Goal: Information Seeking & Learning: Learn about a topic

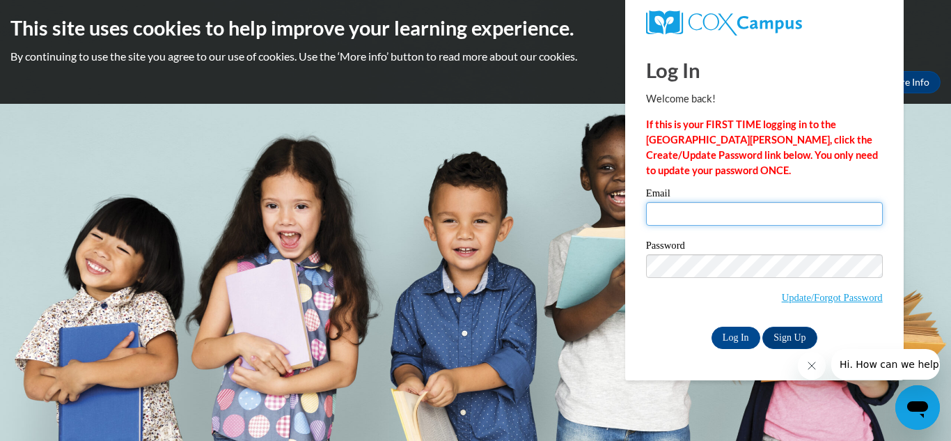
click at [711, 205] on input "Email" at bounding box center [764, 214] width 237 height 24
type input "hdowdy@fcafalcons.com"
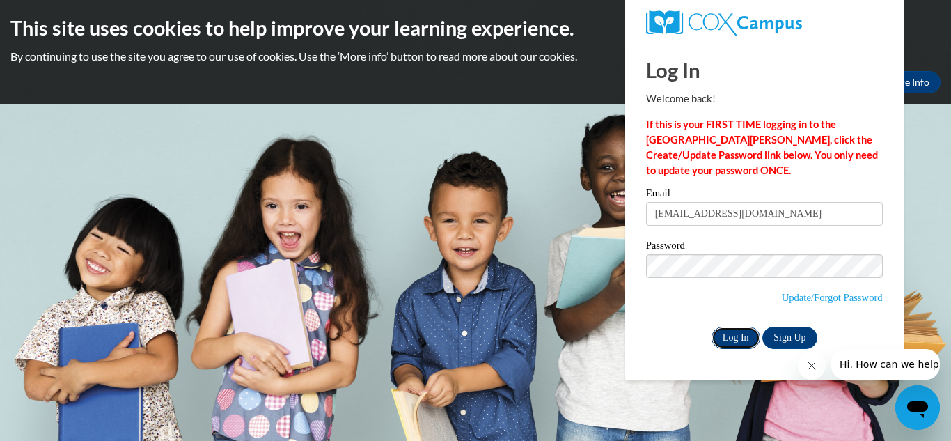
click at [731, 340] on input "Log In" at bounding box center [736, 338] width 49 height 22
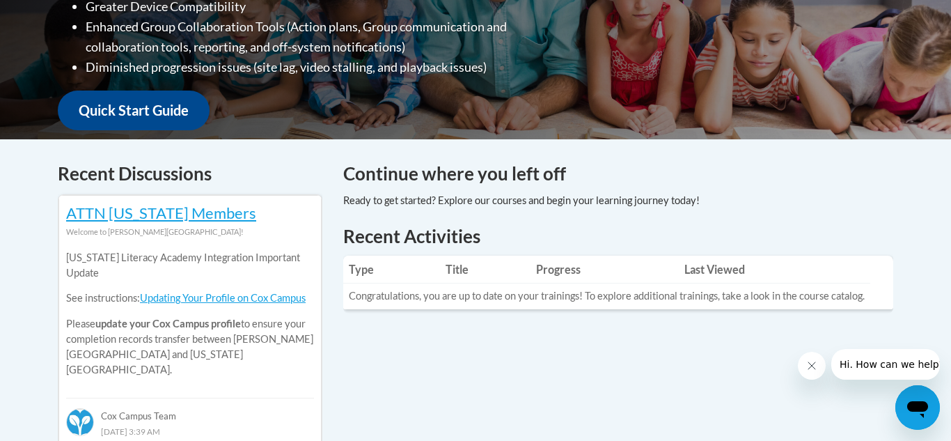
scroll to position [455, 0]
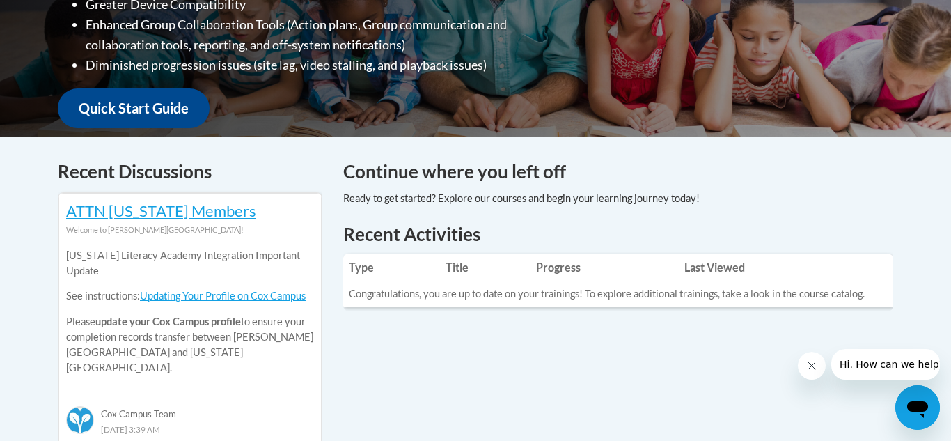
click at [811, 368] on icon "Close message from company" at bounding box center [811, 365] width 11 height 11
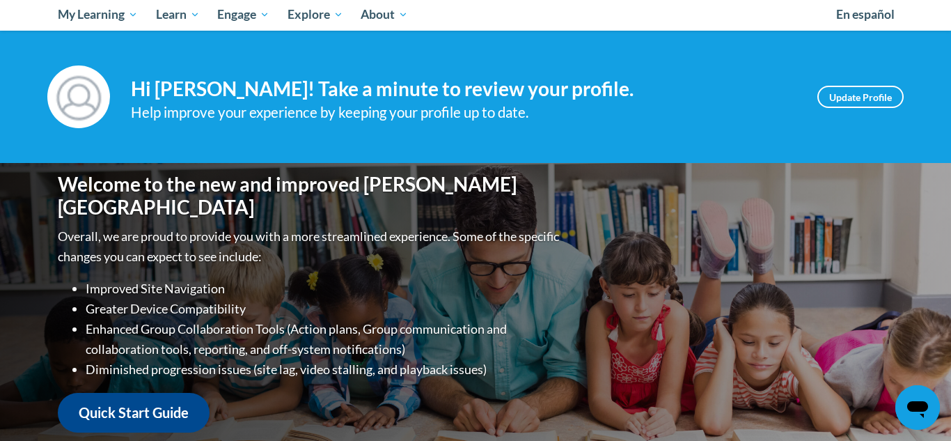
scroll to position [149, 0]
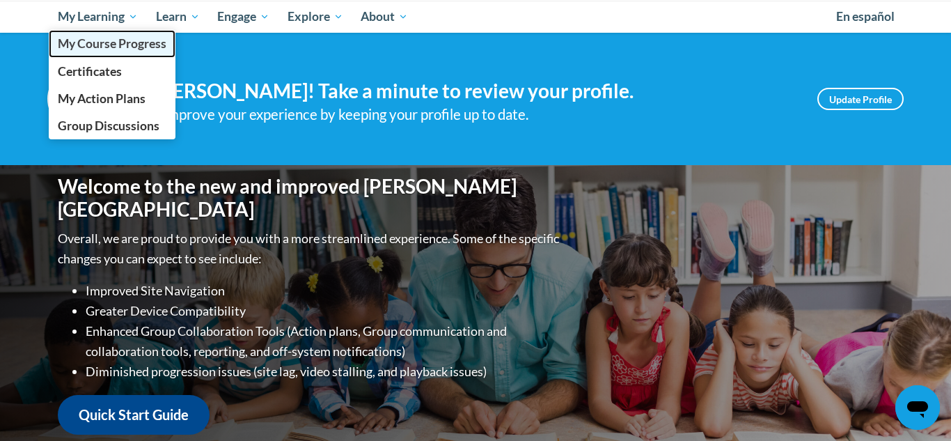
click at [95, 41] on span "My Course Progress" at bounding box center [112, 43] width 109 height 15
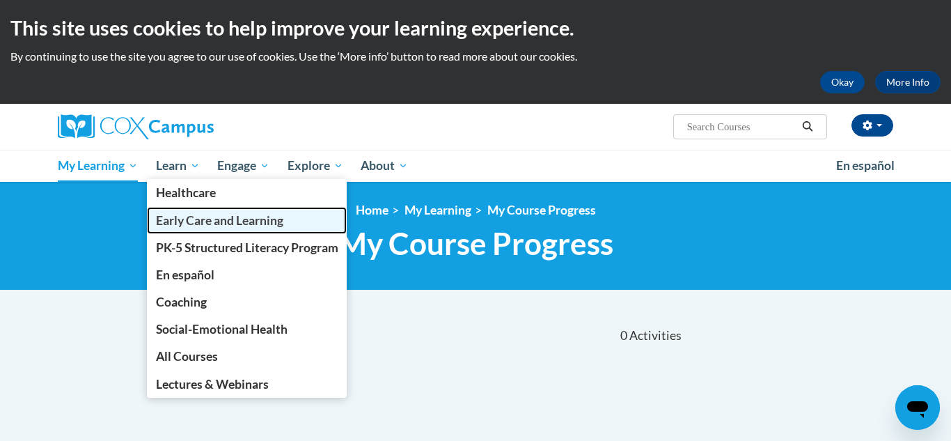
click at [187, 224] on span "Early Care and Learning" at bounding box center [219, 220] width 127 height 15
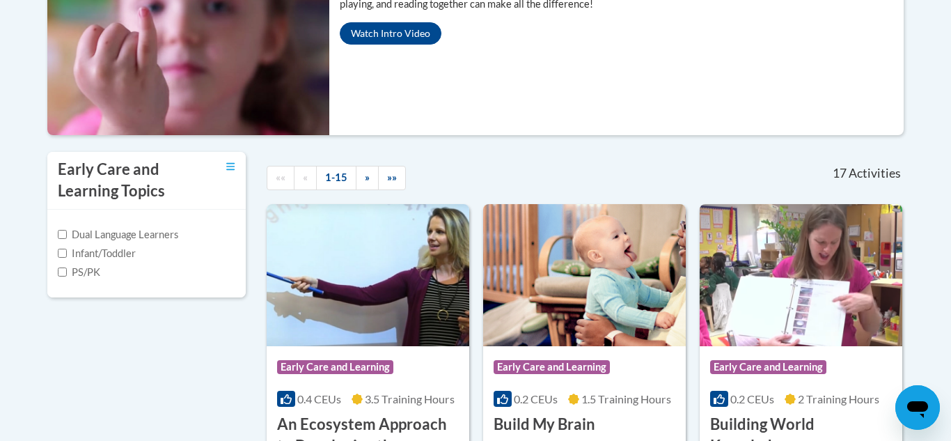
scroll to position [339, 0]
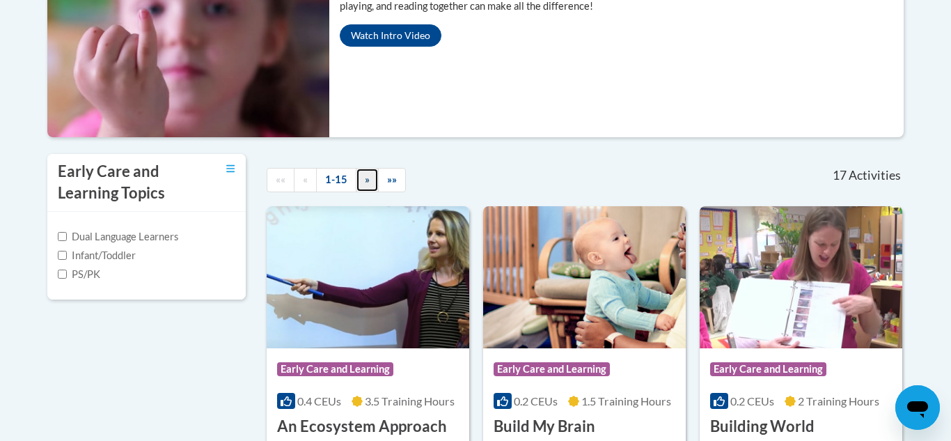
click at [365, 175] on span "»" at bounding box center [367, 179] width 5 height 12
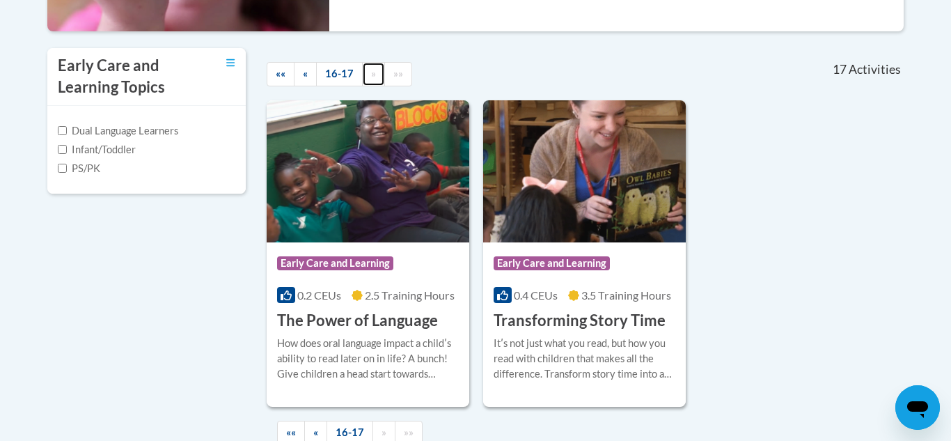
scroll to position [447, 0]
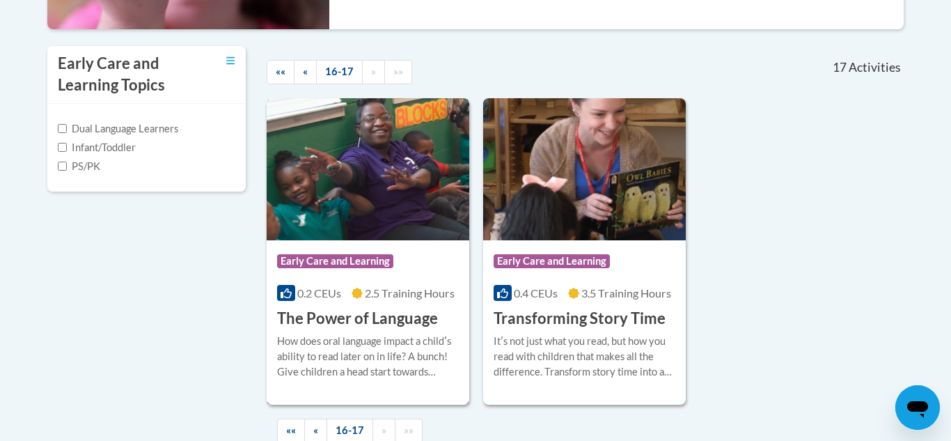
click at [367, 334] on div "How does oral language impact a childʹs ability to read later on in life? A bun…" at bounding box center [368, 357] width 182 height 46
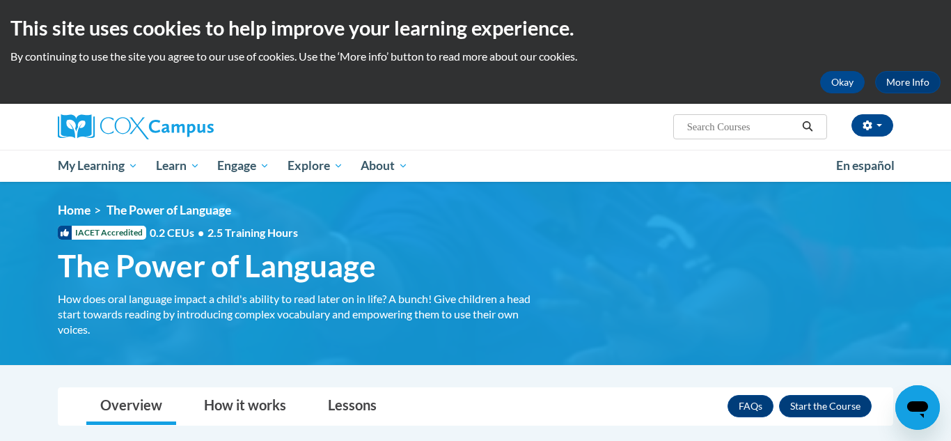
click at [550, 157] on ul "My Learning My Learning My Course Progress Certificates My Action Plans Group D…" at bounding box center [438, 166] width 778 height 32
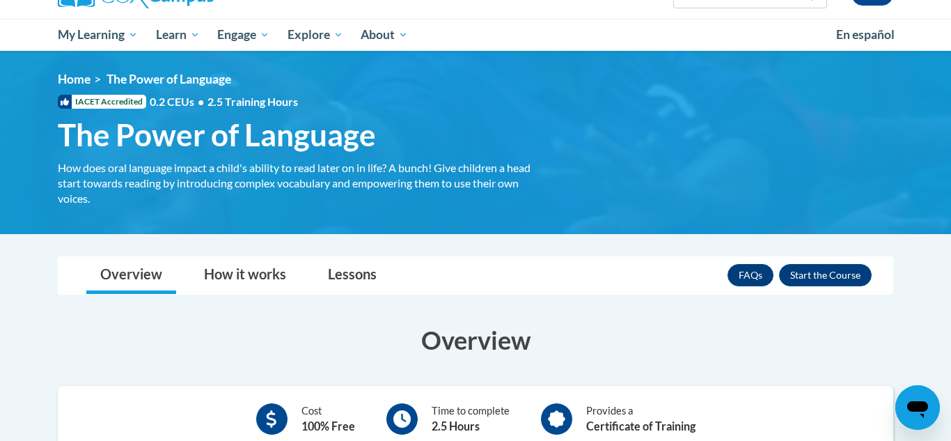
scroll to position [136, 0]
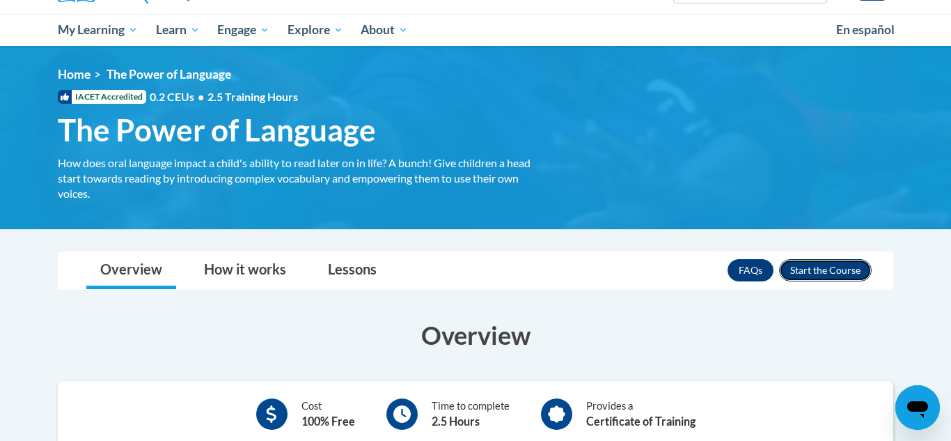
click at [803, 260] on button "Enroll" at bounding box center [825, 270] width 93 height 22
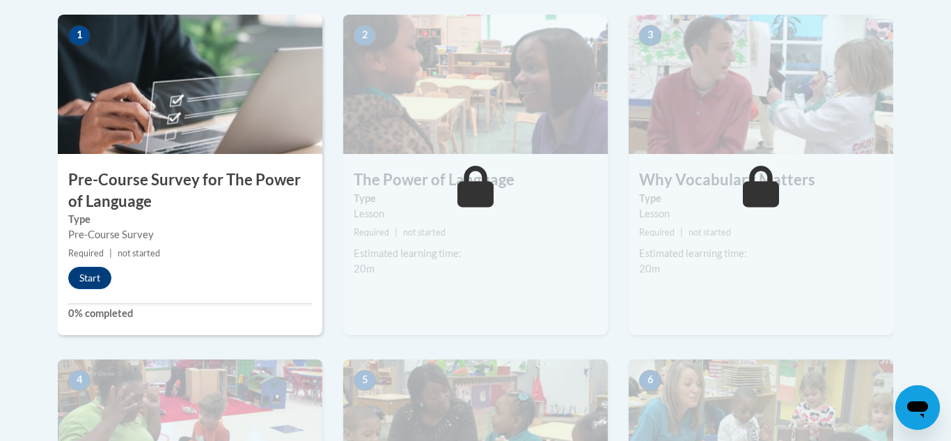
scroll to position [455, 0]
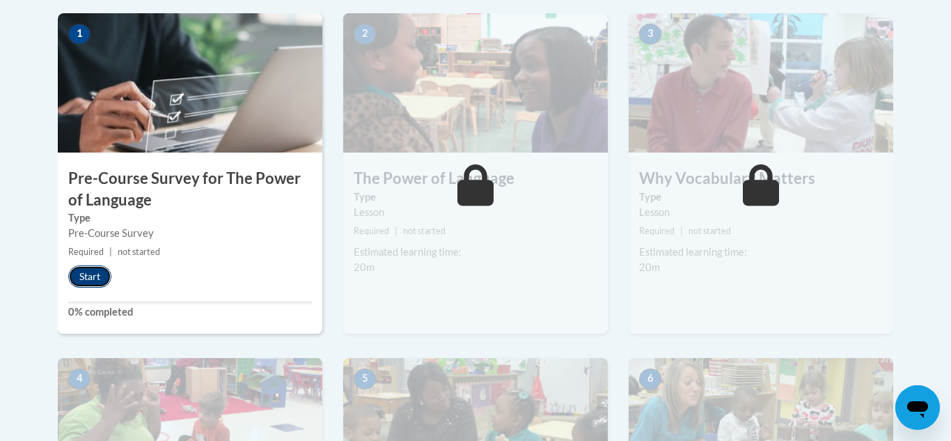
click at [93, 281] on button "Start" at bounding box center [89, 276] width 43 height 22
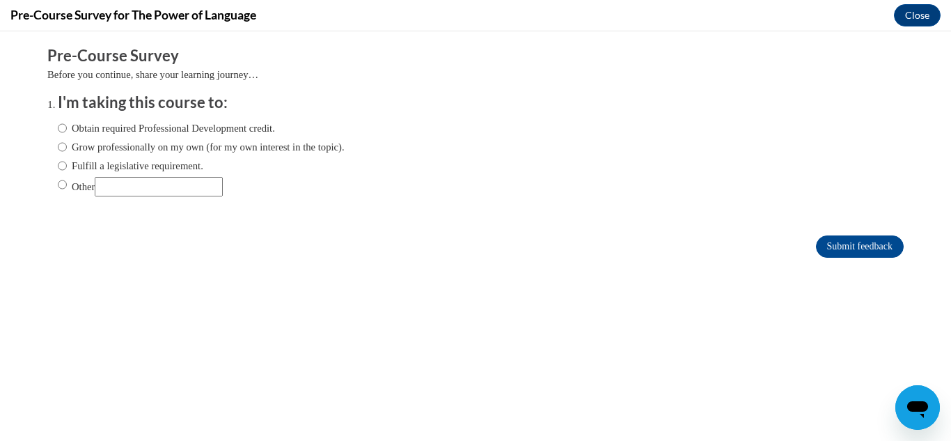
scroll to position [0, 0]
click at [69, 130] on label "Obtain required Professional Development credit." at bounding box center [166, 127] width 217 height 15
click at [67, 130] on input "Obtain required Professional Development credit." at bounding box center [62, 127] width 9 height 15
radio input "true"
click at [61, 128] on input "Obtain required Professional Development credit." at bounding box center [62, 127] width 9 height 15
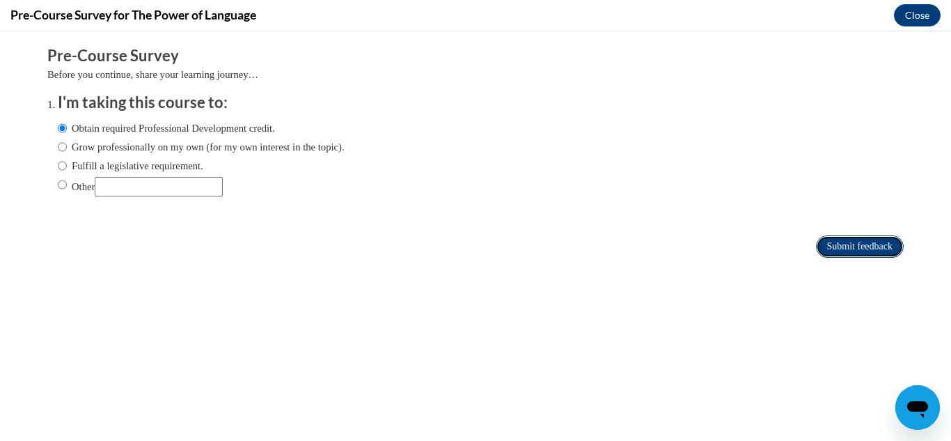
click at [837, 242] on input "Submit feedback" at bounding box center [860, 246] width 88 height 22
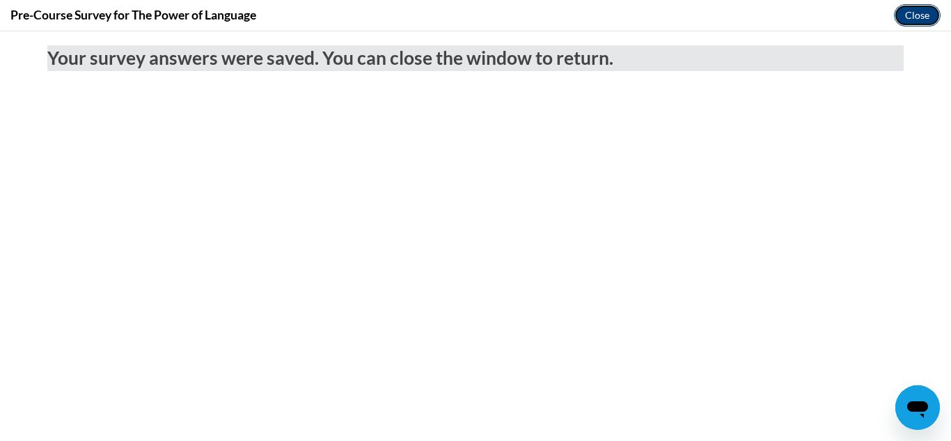
click at [912, 10] on button "Close" at bounding box center [917, 15] width 47 height 22
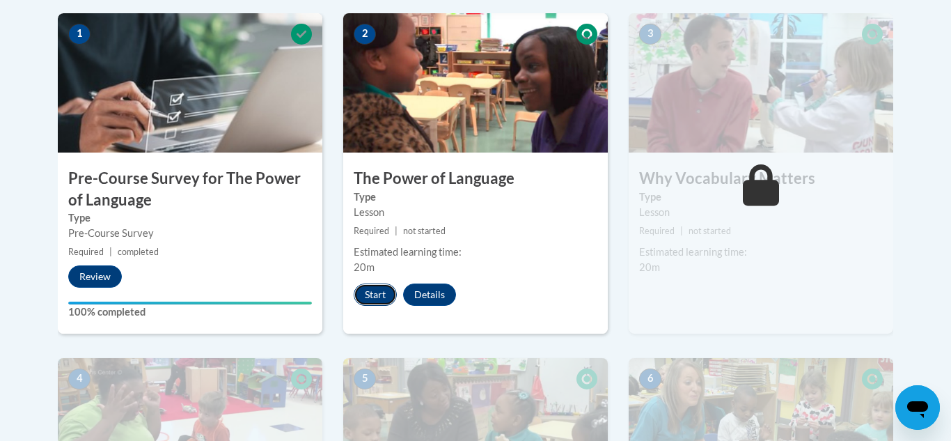
click at [384, 295] on button "Start" at bounding box center [375, 294] width 43 height 22
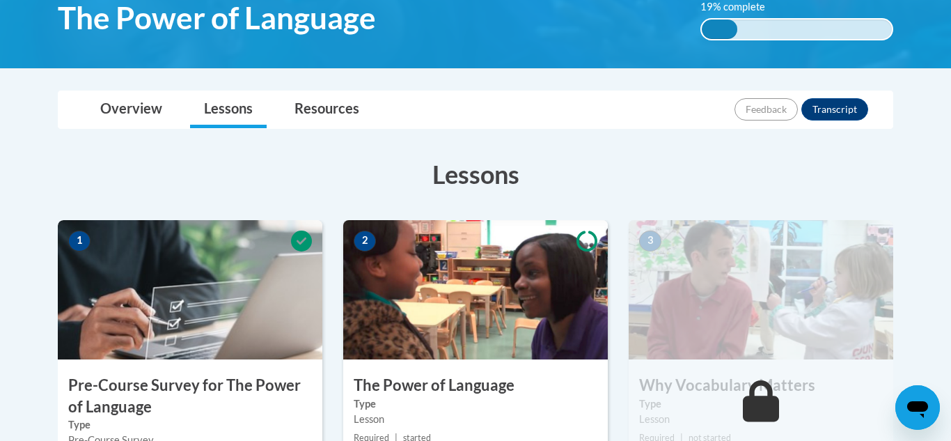
scroll to position [252, 0]
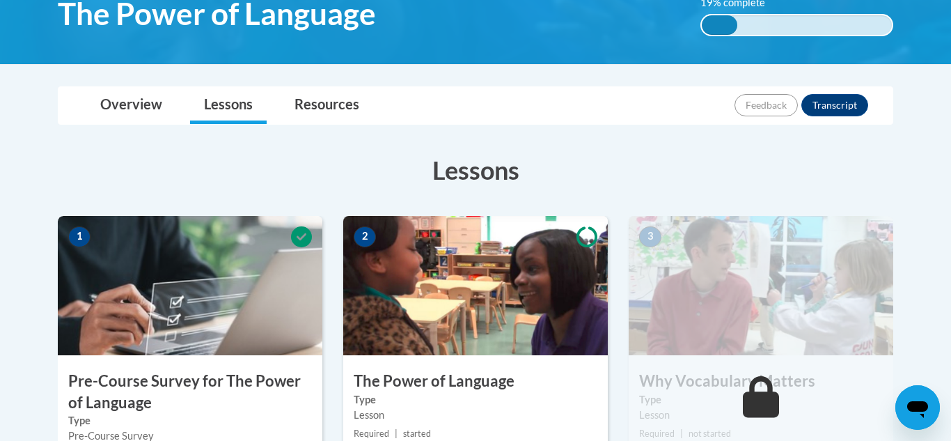
click at [469, 321] on img at bounding box center [475, 285] width 265 height 139
click at [473, 397] on label "Type" at bounding box center [476, 399] width 244 height 15
click at [501, 259] on img at bounding box center [475, 285] width 265 height 139
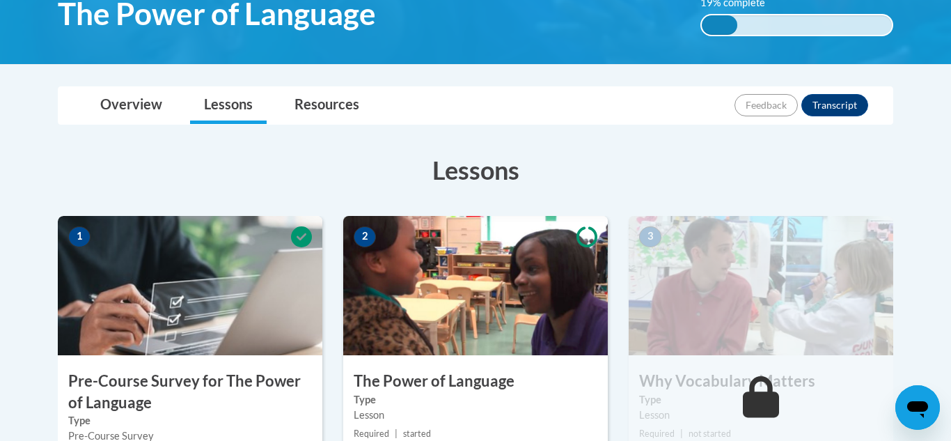
click at [501, 259] on img at bounding box center [475, 285] width 265 height 139
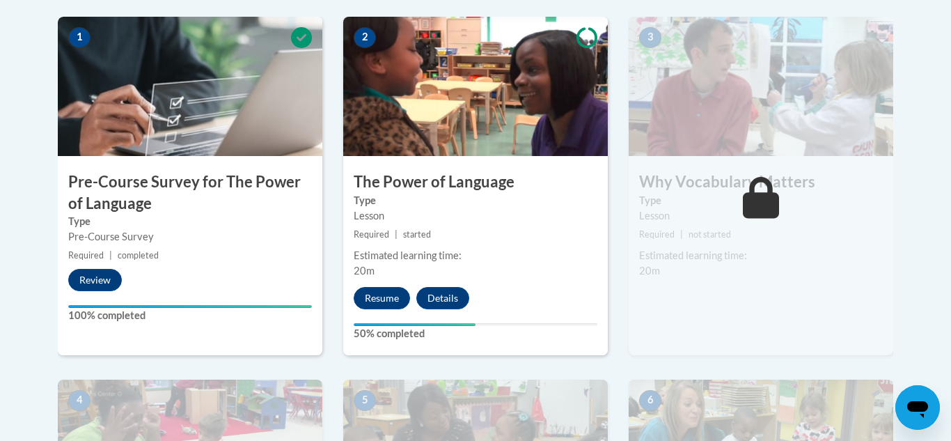
scroll to position [452, 0]
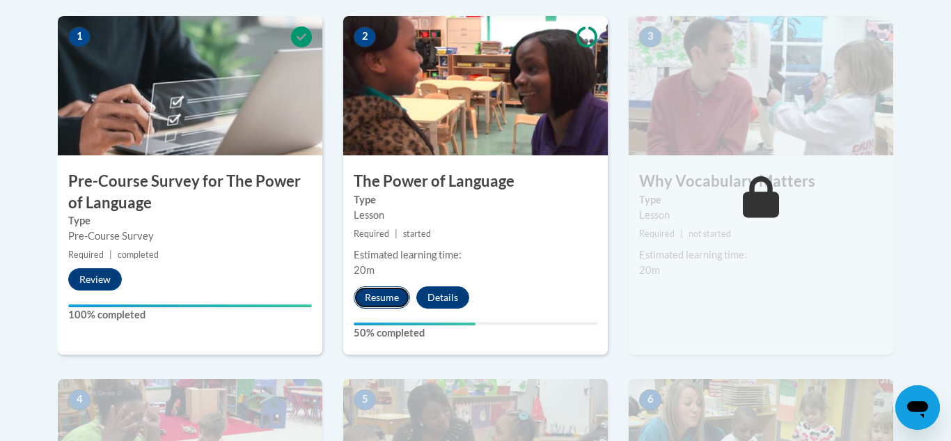
click at [366, 292] on button "Resume" at bounding box center [382, 297] width 56 height 22
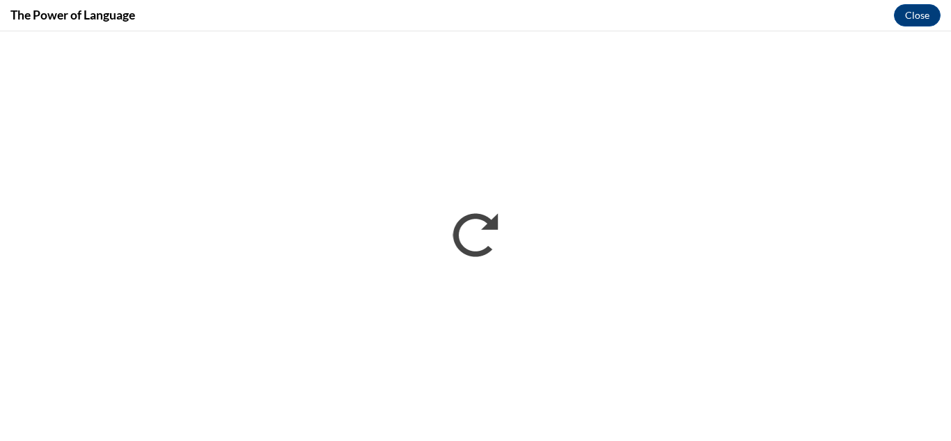
scroll to position [0, 0]
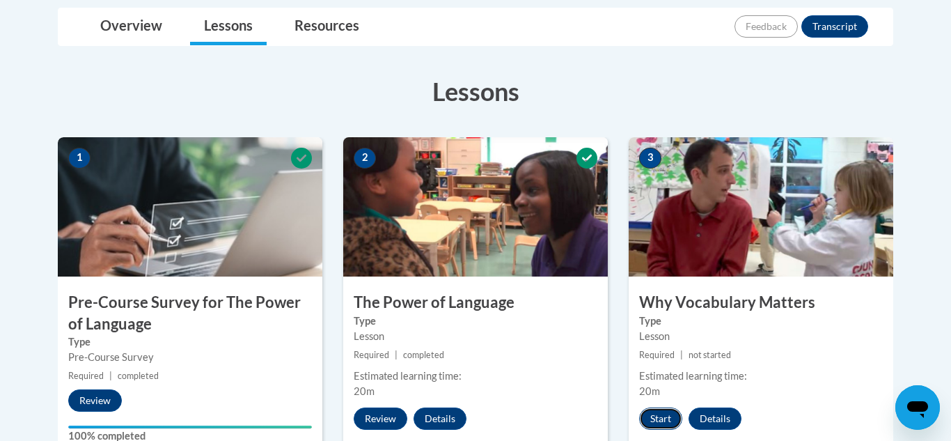
click at [668, 418] on button "Start" at bounding box center [660, 418] width 43 height 22
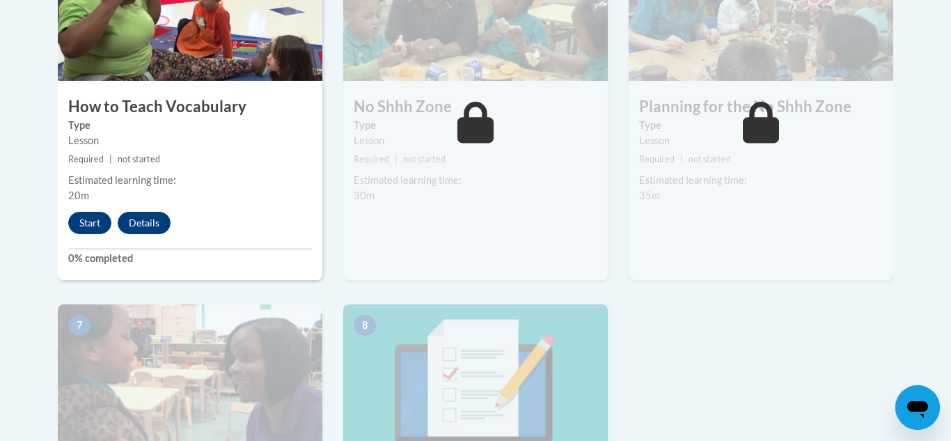
scroll to position [886, 0]
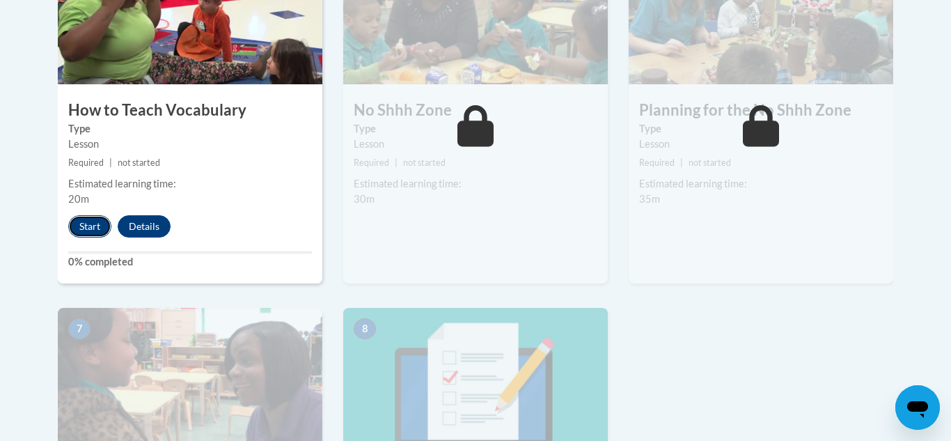
click at [91, 233] on button "Start" at bounding box center [89, 226] width 43 height 22
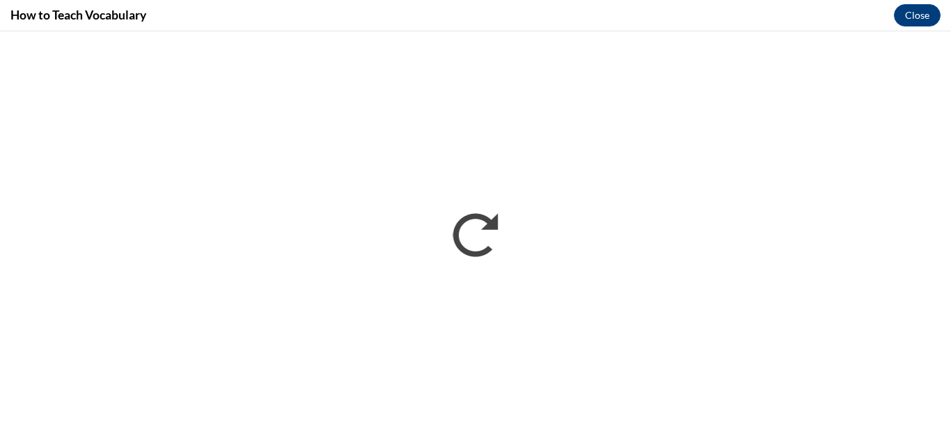
scroll to position [0, 0]
